Goal: Task Accomplishment & Management: Use online tool/utility

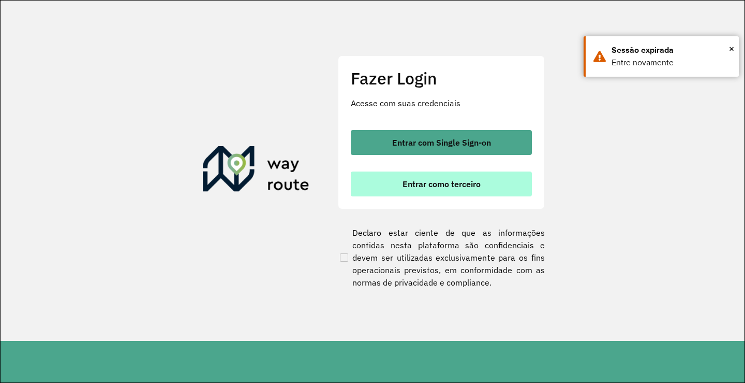
click at [434, 187] on span "Entrar como terceiro" at bounding box center [442, 184] width 78 height 8
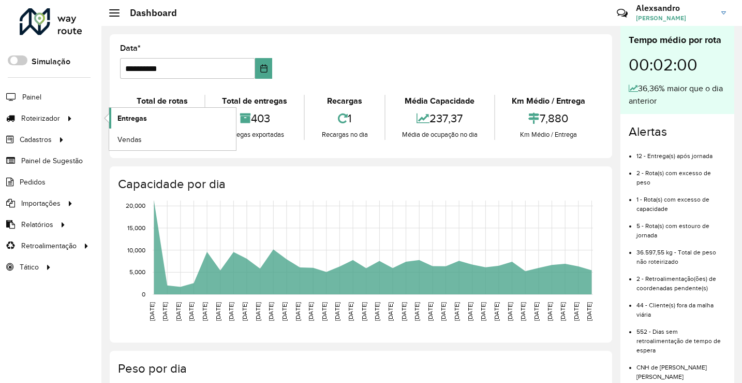
click at [132, 116] on span "Entregas" at bounding box center [133, 118] width 30 height 11
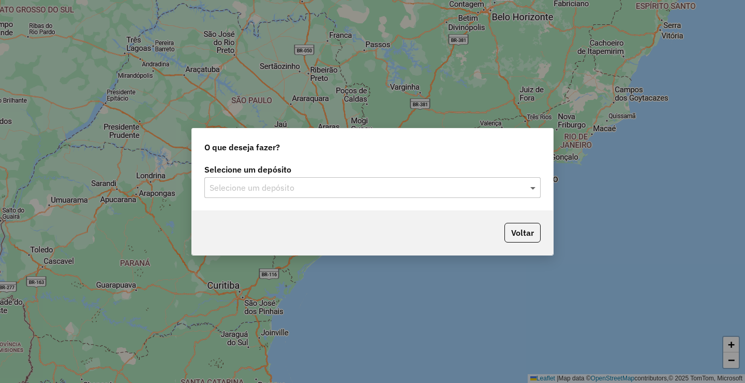
click at [529, 189] on div "Selecione um depósito" at bounding box center [372, 187] width 336 height 21
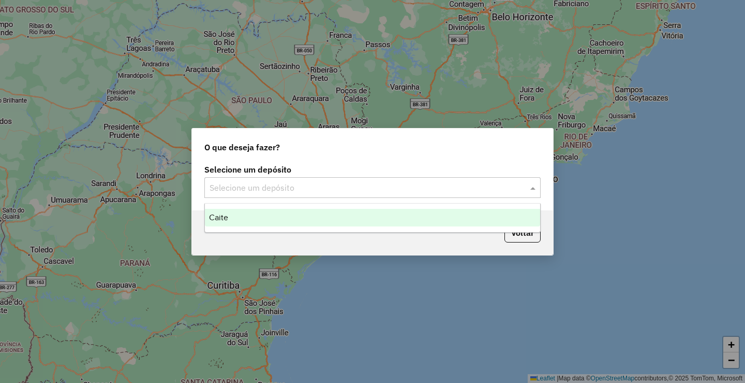
click at [219, 222] on div "Caite" at bounding box center [372, 218] width 335 height 18
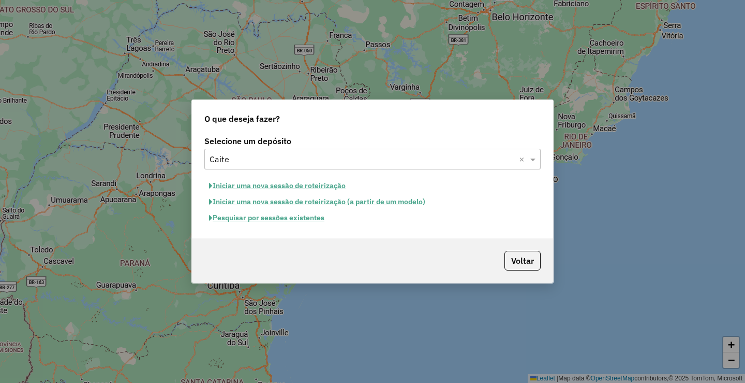
click at [243, 219] on button "Pesquisar por sessões existentes" at bounding box center [266, 218] width 125 height 16
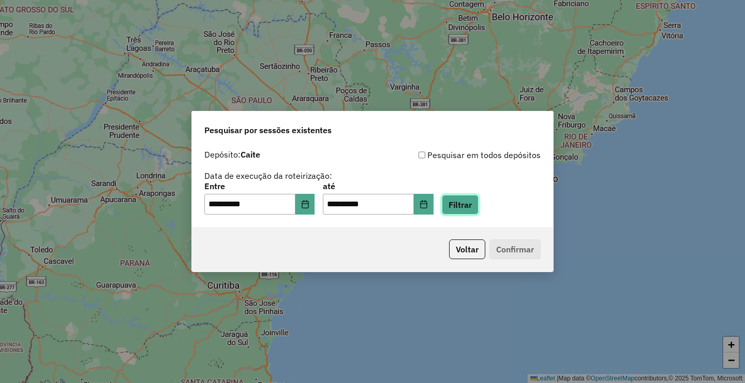
drag, startPoint x: 481, startPoint y: 199, endPoint x: 474, endPoint y: 202, distance: 7.2
click at [479, 200] on button "Filtrar" at bounding box center [460, 205] width 37 height 20
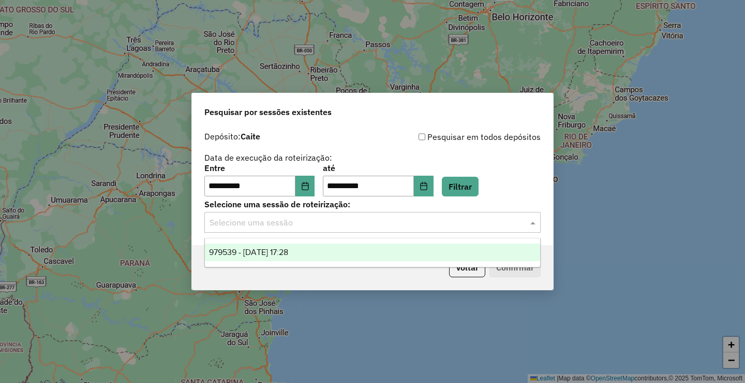
click at [536, 223] on span at bounding box center [534, 222] width 13 height 12
click at [288, 248] on span "979539 - [DATE] 17:28" at bounding box center [248, 251] width 79 height 9
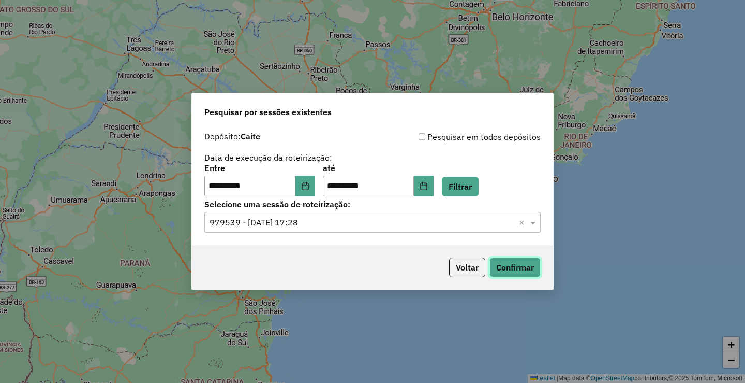
click at [516, 269] on button "Confirmar" at bounding box center [515, 267] width 51 height 20
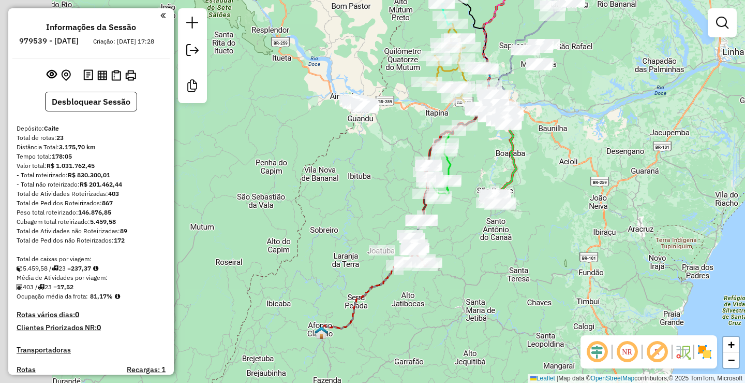
drag, startPoint x: 423, startPoint y: 182, endPoint x: 532, endPoint y: 101, distance: 135.3
click at [532, 101] on div "Janela de atendimento Grade de atendimento Capacidade Transportadoras Veículos …" at bounding box center [372, 191] width 745 height 383
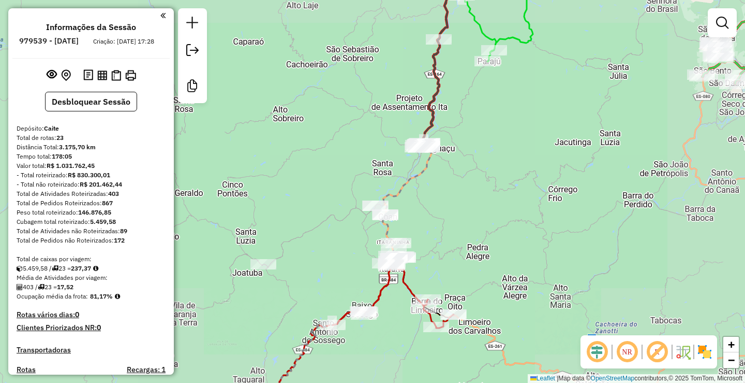
drag, startPoint x: 413, startPoint y: 233, endPoint x: 445, endPoint y: 221, distance: 34.1
click at [444, 221] on div "Janela de atendimento Grade de atendimento Capacidade Transportadoras Veículos …" at bounding box center [372, 191] width 745 height 383
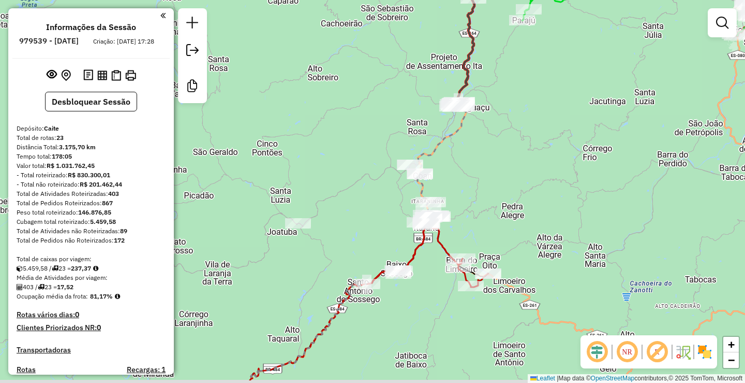
drag, startPoint x: 444, startPoint y: 240, endPoint x: 490, endPoint y: 190, distance: 68.1
click at [490, 190] on div "Janela de atendimento Grade de atendimento Capacidade Transportadoras Veículos …" at bounding box center [372, 191] width 745 height 383
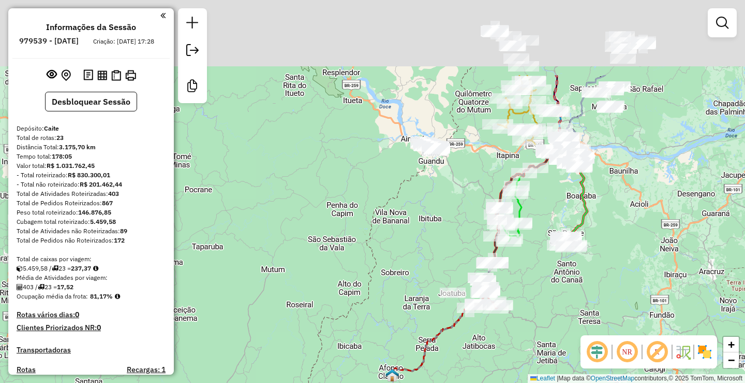
drag, startPoint x: 392, startPoint y: 117, endPoint x: 396, endPoint y: 230, distance: 113.4
click at [396, 230] on div "Janela de atendimento Grade de atendimento Capacidade Transportadoras Veículos …" at bounding box center [372, 191] width 745 height 383
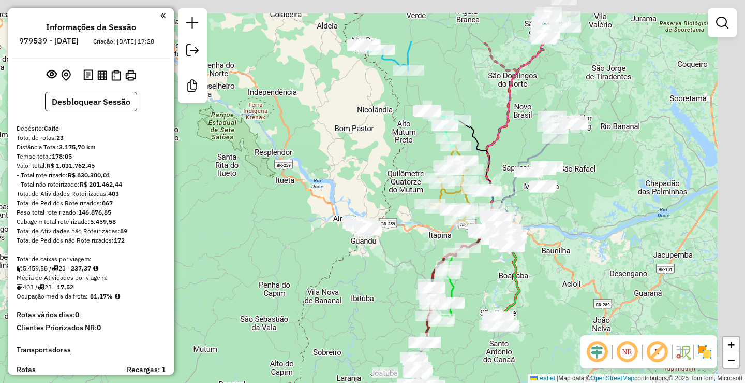
drag, startPoint x: 480, startPoint y: 157, endPoint x: 357, endPoint y: 270, distance: 166.7
click at [353, 274] on div "Janela de atendimento Grade de atendimento Capacidade Transportadoras Veículos …" at bounding box center [372, 191] width 745 height 383
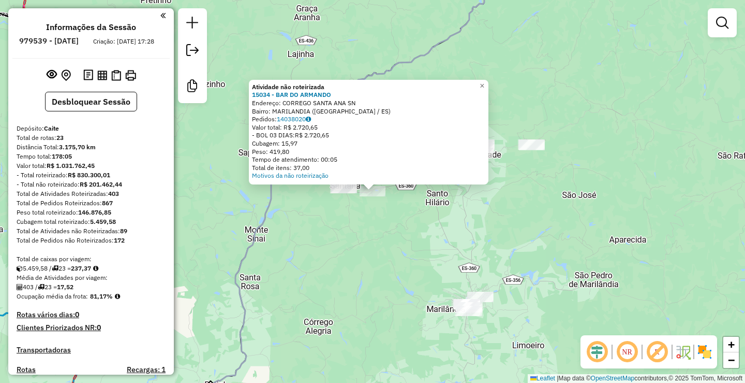
click at [327, 246] on div "Atividade não roteirizada 15034 - BAR DO ARMANDO Endereço: CORREGO SANTA ANA SN…" at bounding box center [372, 191] width 745 height 383
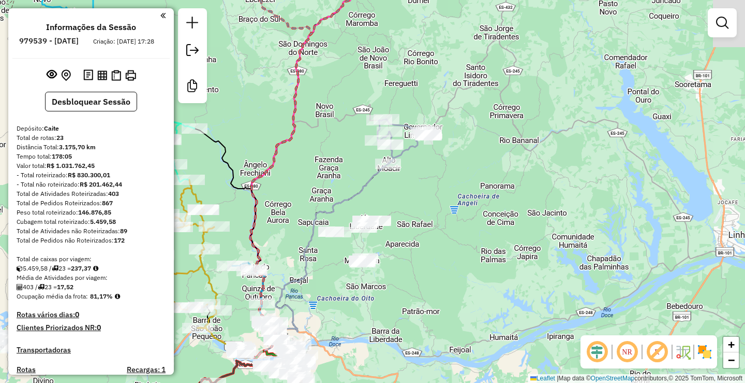
drag, startPoint x: 491, startPoint y: 212, endPoint x: 745, endPoint y: 83, distance: 284.3
click at [745, 83] on div "Janela de atendimento Grade de atendimento Capacidade Transportadoras Veículos …" at bounding box center [372, 191] width 745 height 383
